Goal: Task Accomplishment & Management: Use online tool/utility

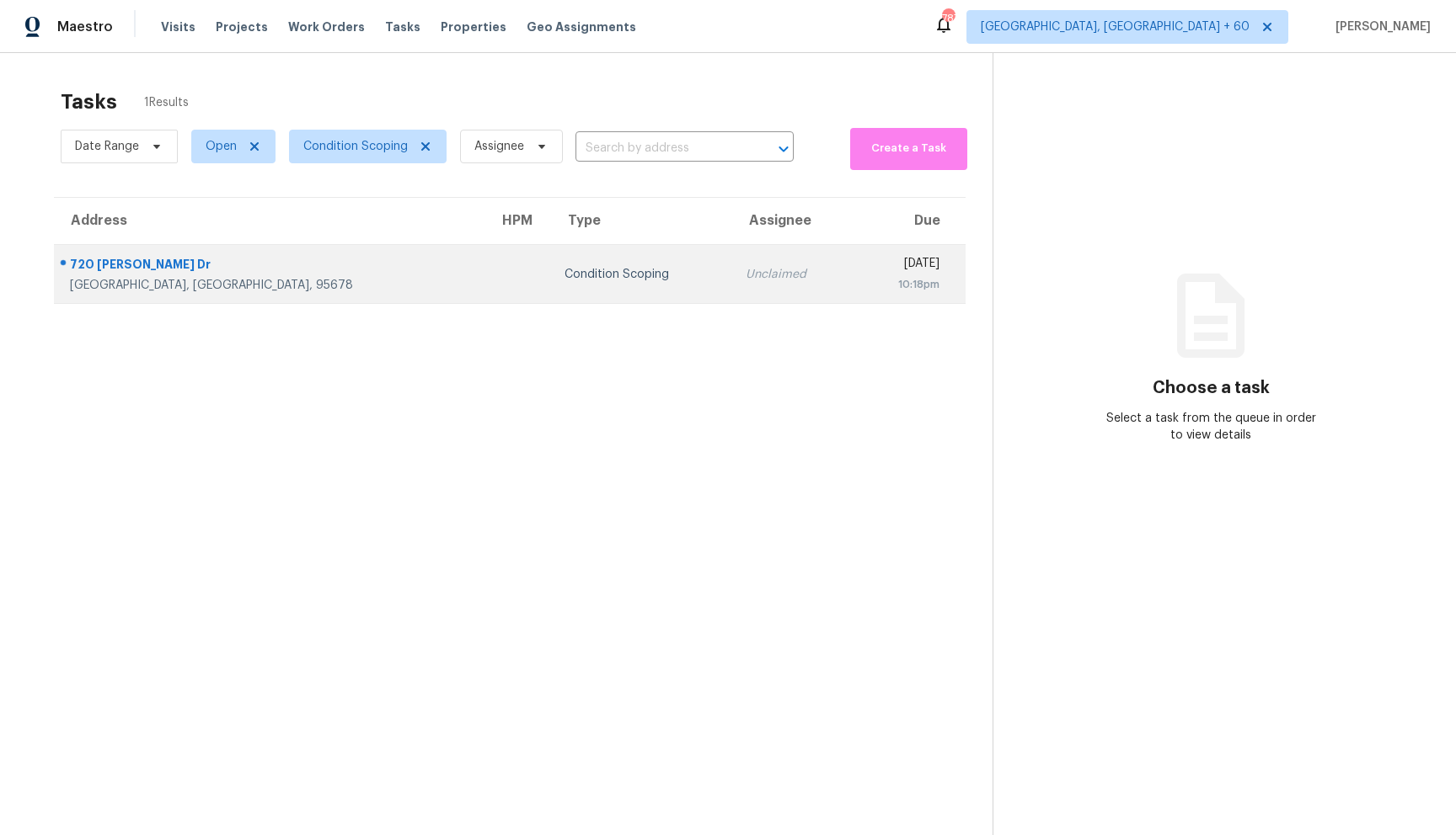
click at [485, 270] on td at bounding box center [517, 274] width 65 height 59
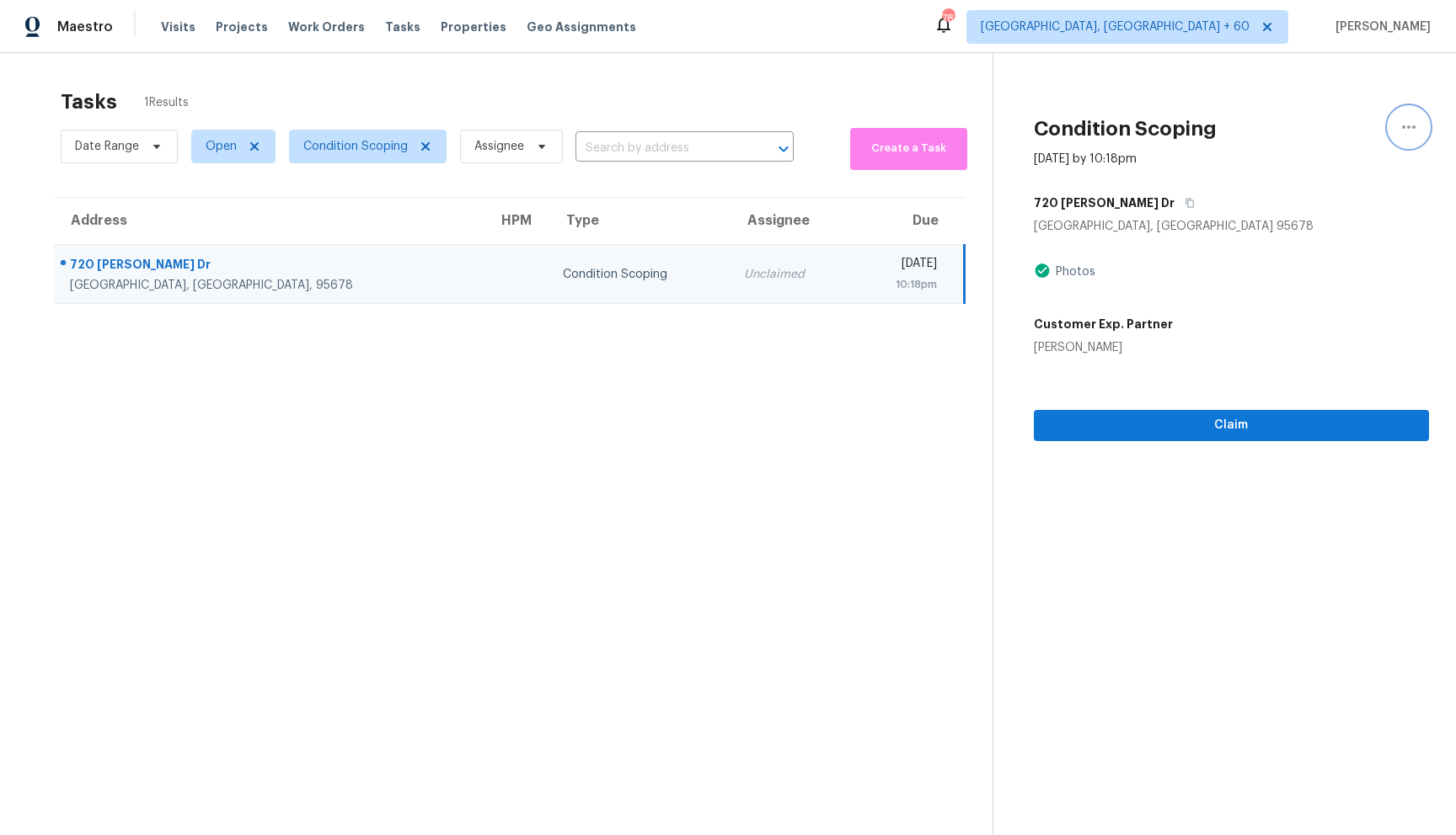
click at [1421, 126] on button "button" at bounding box center [1408, 127] width 40 height 40
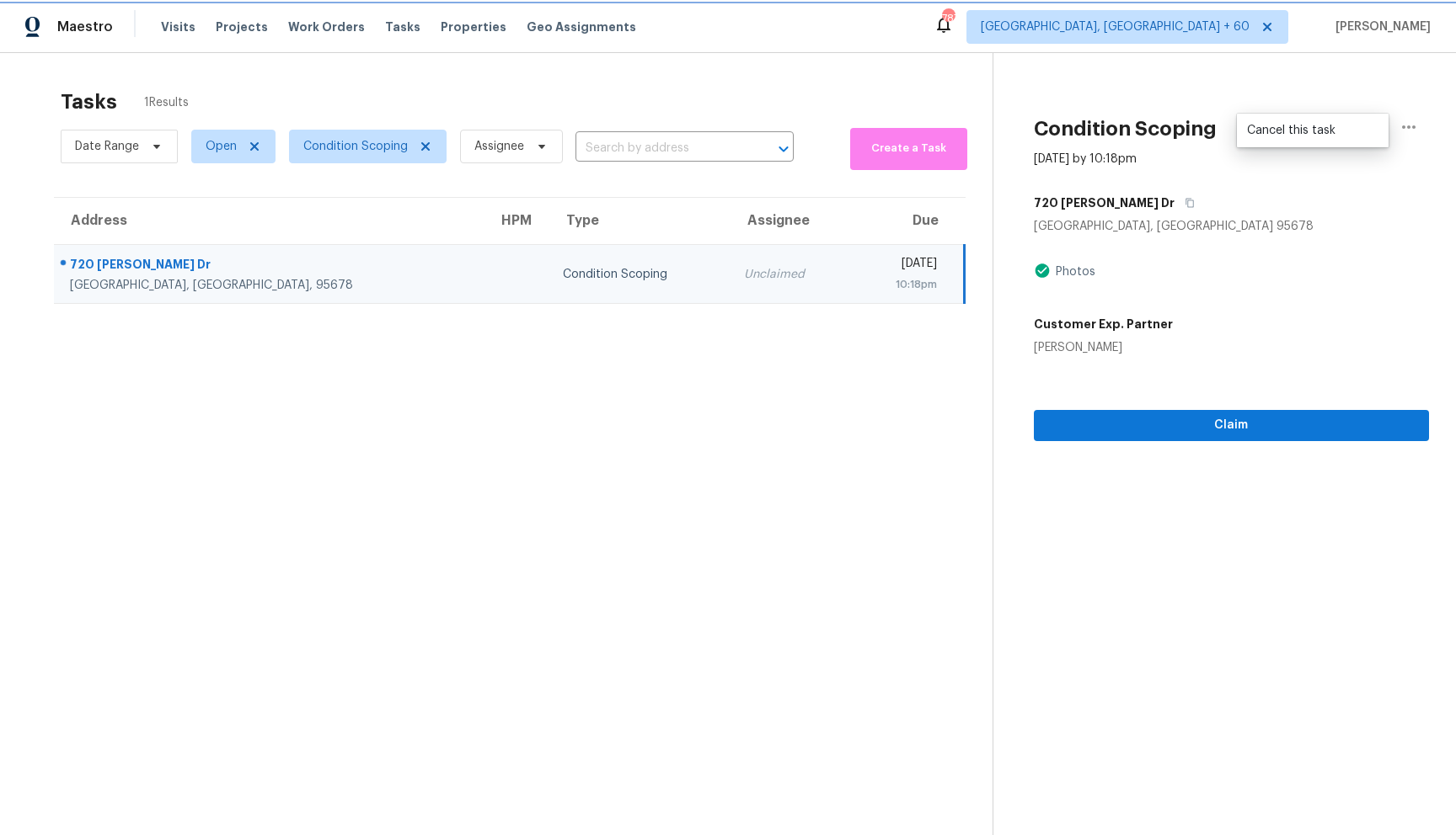
click at [1421, 126] on button "button" at bounding box center [1408, 127] width 40 height 40
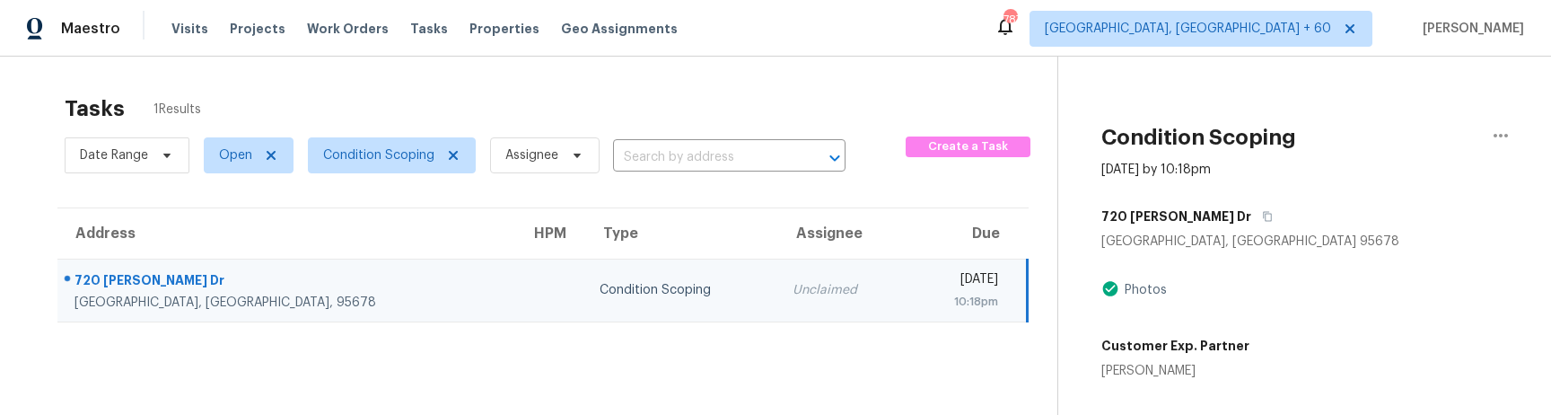
drag, startPoint x: 305, startPoint y: 342, endPoint x: 296, endPoint y: 339, distance: 9.4
click at [304, 342] on section "Tasks 1 Results Date Range Open Condition Scoping Assignee ​ Create a Task Addr…" at bounding box center [543, 278] width 1028 height 386
click at [156, 280] on div "720 Spaulding Dr" at bounding box center [287, 282] width 427 height 22
drag, startPoint x: 99, startPoint y: 276, endPoint x: 100, endPoint y: 293, distance: 17.1
click at [99, 276] on div "720 Spaulding Dr" at bounding box center [287, 282] width 427 height 22
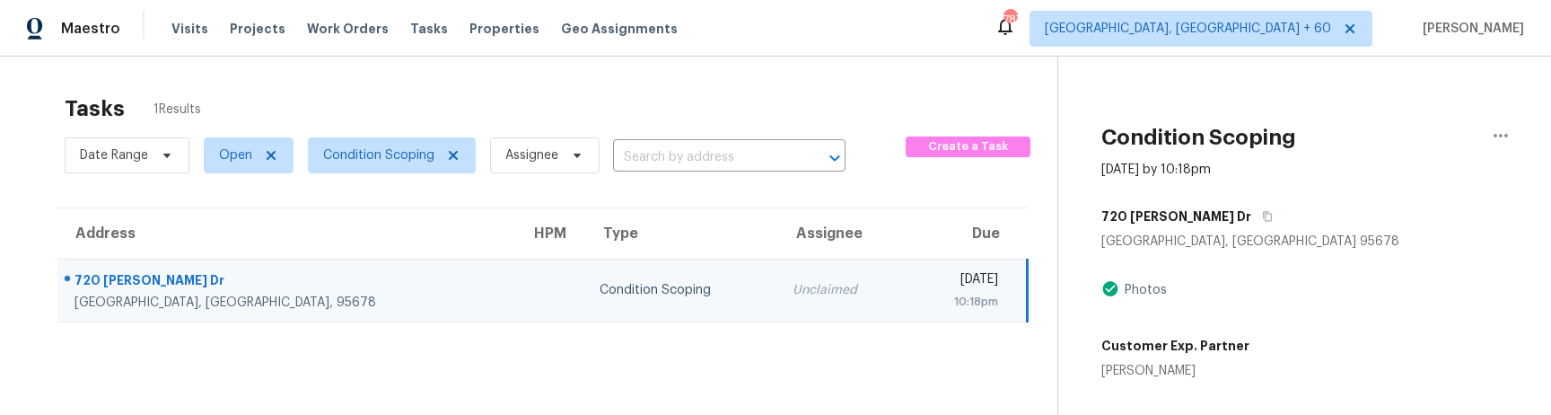
click at [101, 302] on div "Roseville, CA, 95678" at bounding box center [287, 302] width 427 height 18
click at [585, 299] on td "Condition Scoping" at bounding box center [681, 289] width 193 height 63
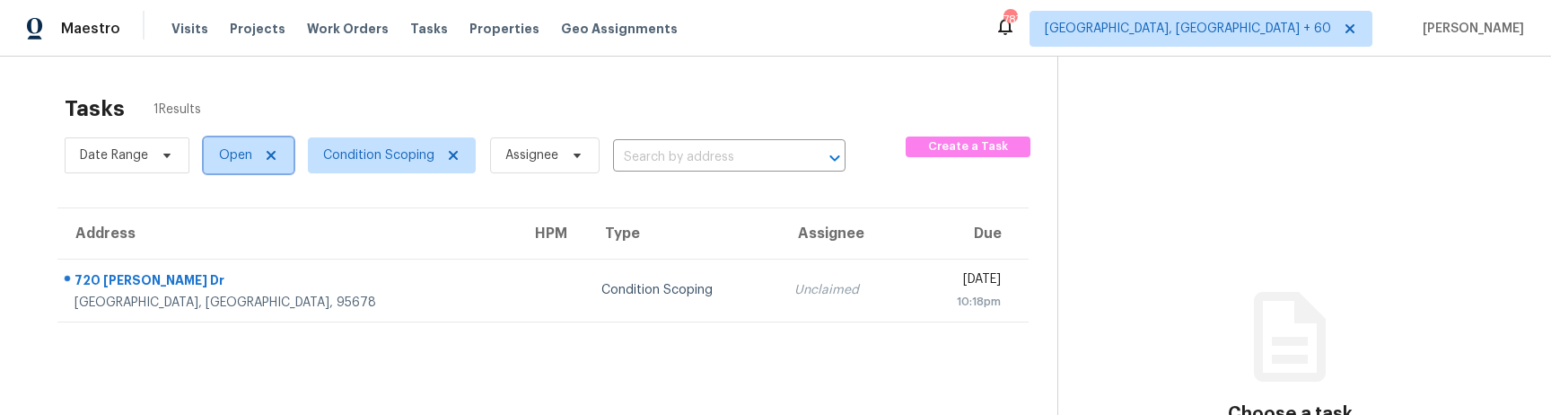
click at [262, 154] on span at bounding box center [268, 155] width 20 height 14
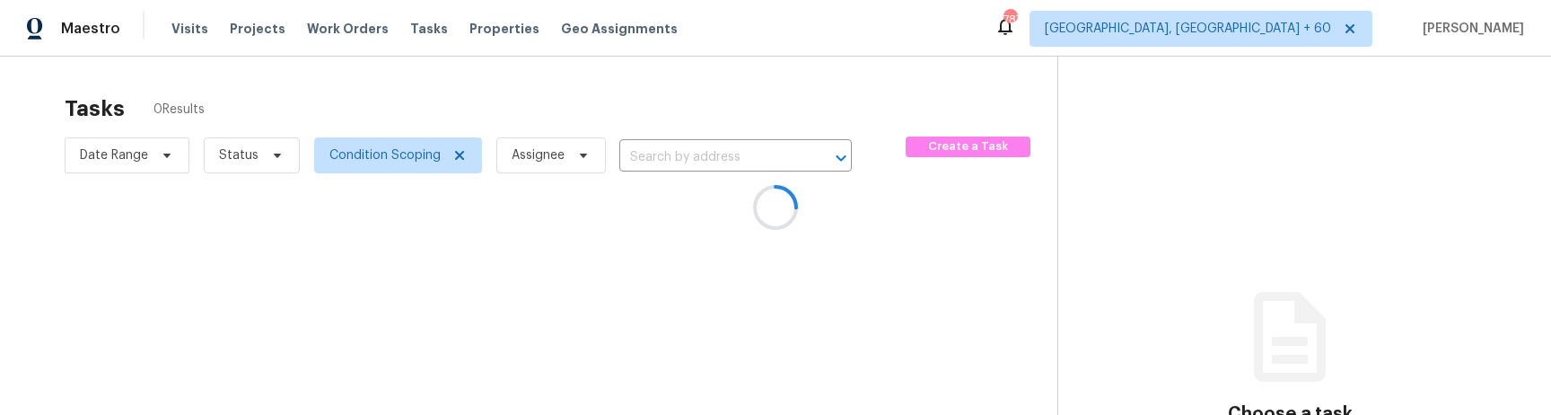
click at [485, 83] on div at bounding box center [775, 207] width 1551 height 415
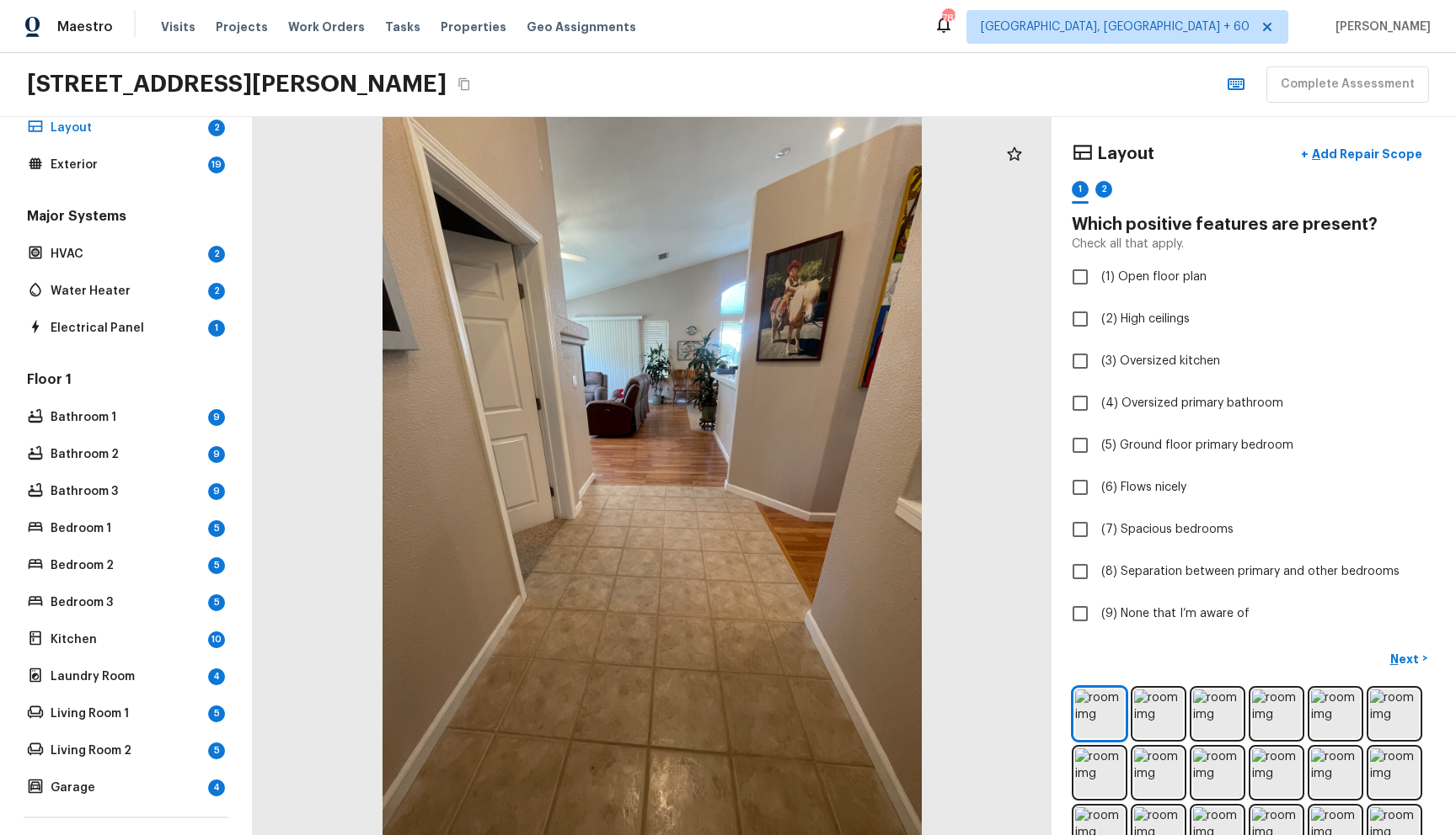
scroll to position [206, 0]
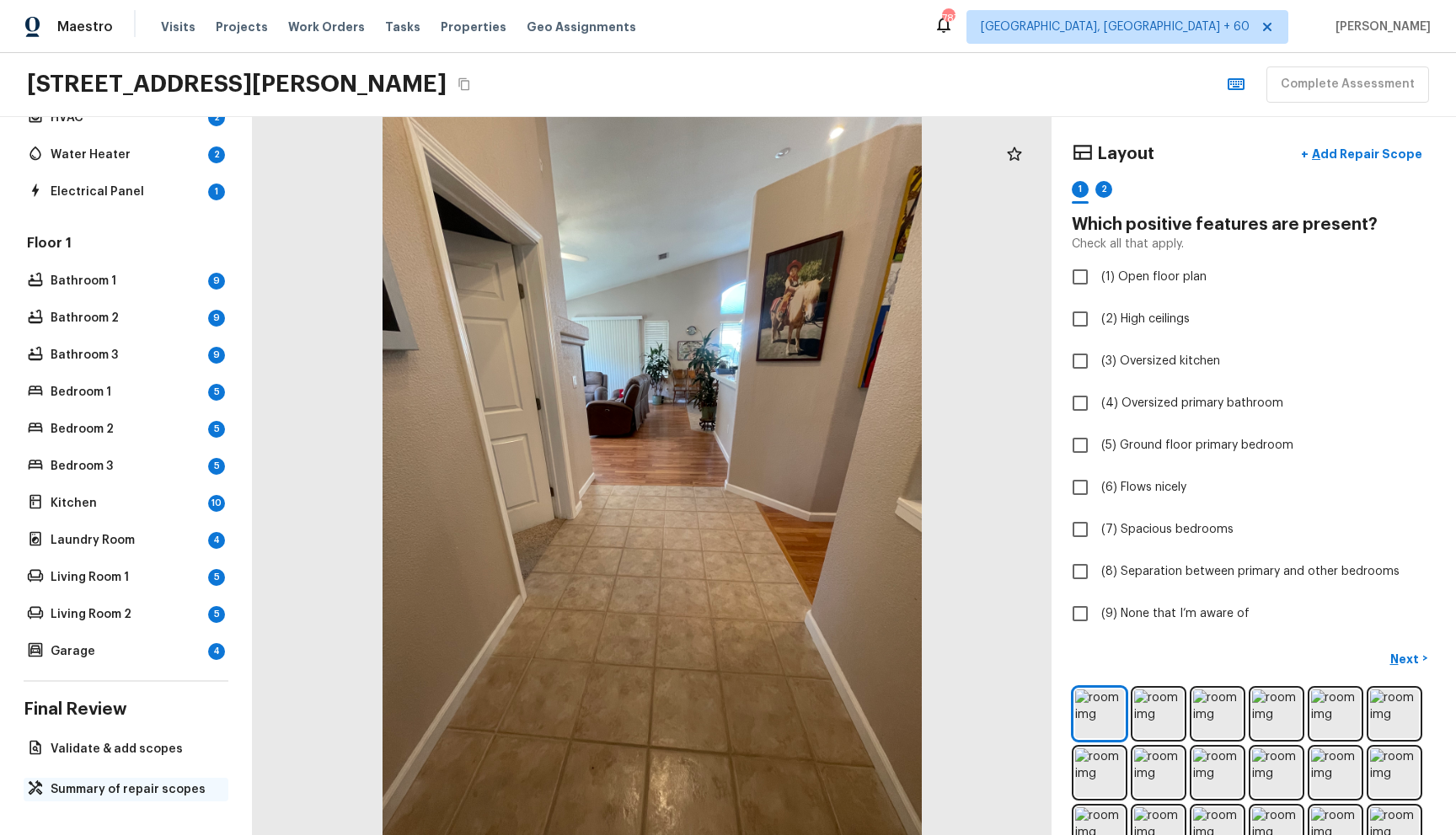
click at [125, 786] on p "Summary of repair scopes" at bounding box center [134, 790] width 168 height 17
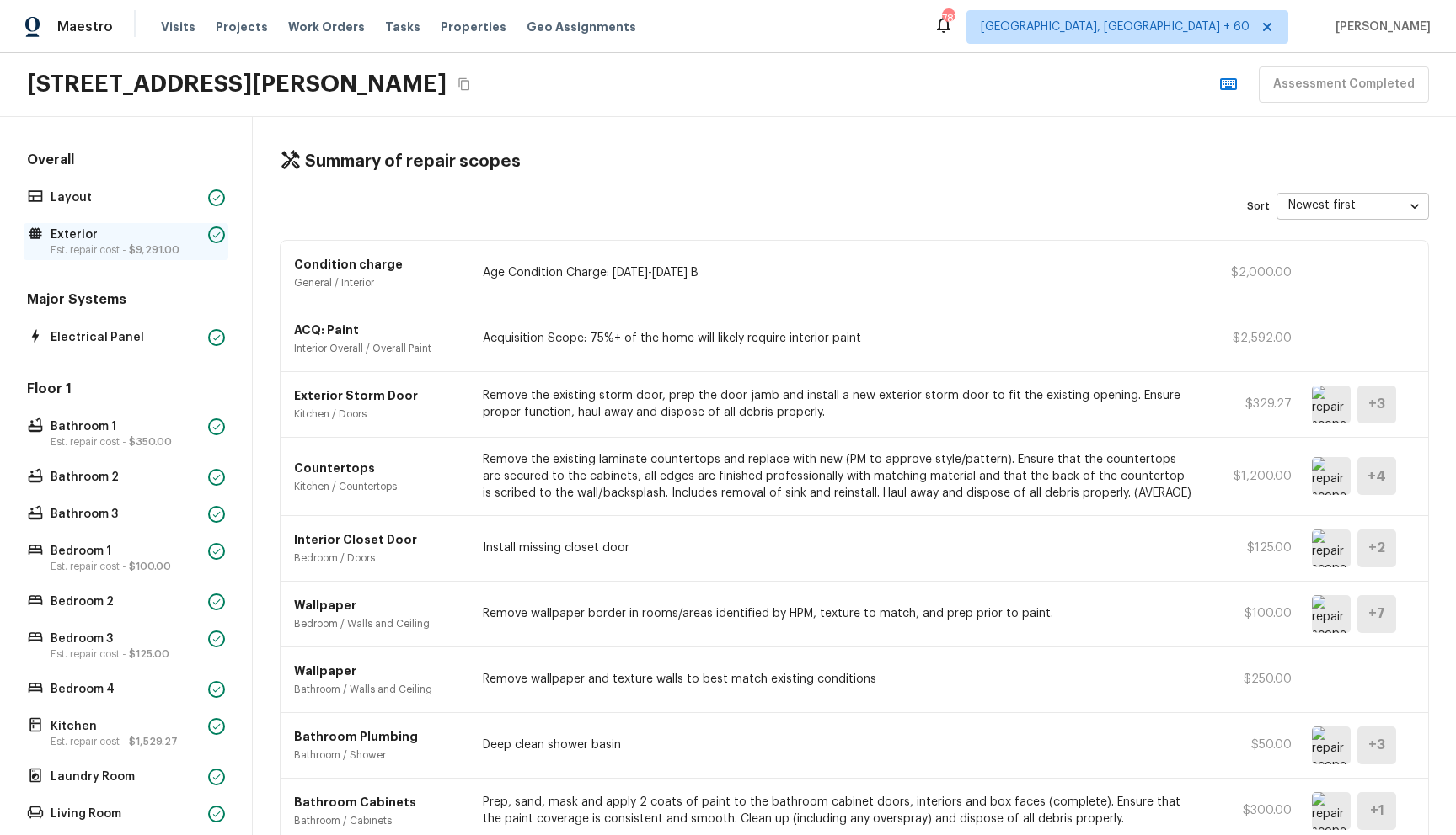
click at [135, 249] on span "$9,291.00" at bounding box center [154, 250] width 51 height 10
